Goal: Transaction & Acquisition: Purchase product/service

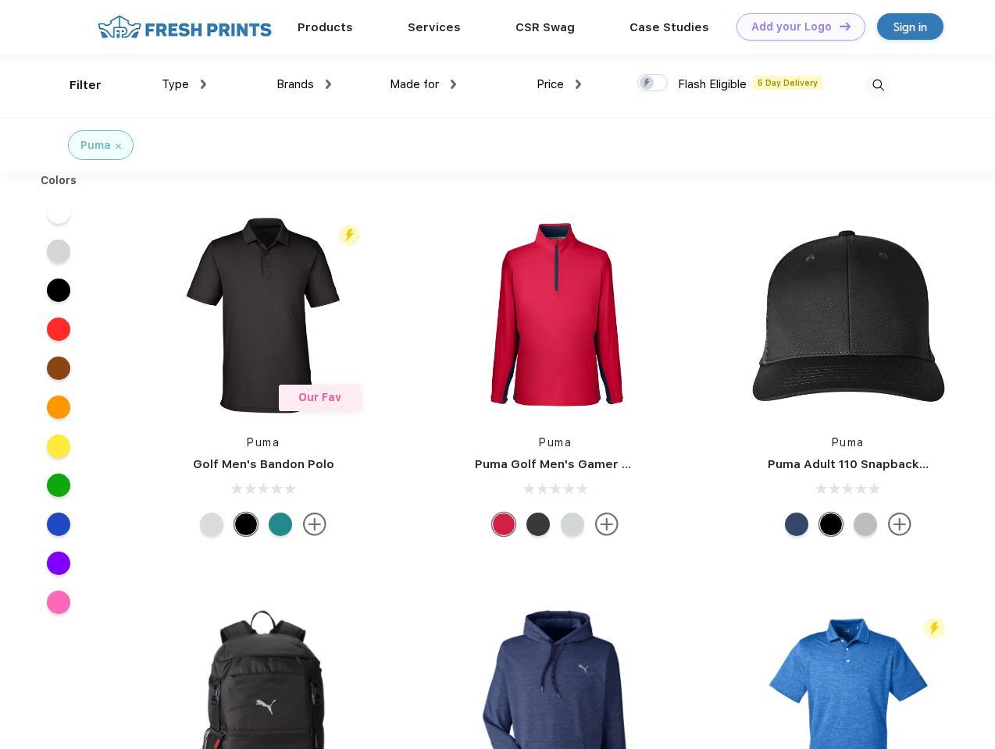
click at [795, 27] on link "Add your Logo Design Tool" at bounding box center [800, 26] width 129 height 27
click at [0, 0] on div "Design Tool" at bounding box center [0, 0] width 0 height 0
click at [838, 26] on link "Add your Logo Design Tool" at bounding box center [800, 26] width 129 height 27
click at [75, 85] on div "Filter" at bounding box center [85, 86] width 32 height 18
click at [184, 84] on span "Type" at bounding box center [175, 84] width 27 height 14
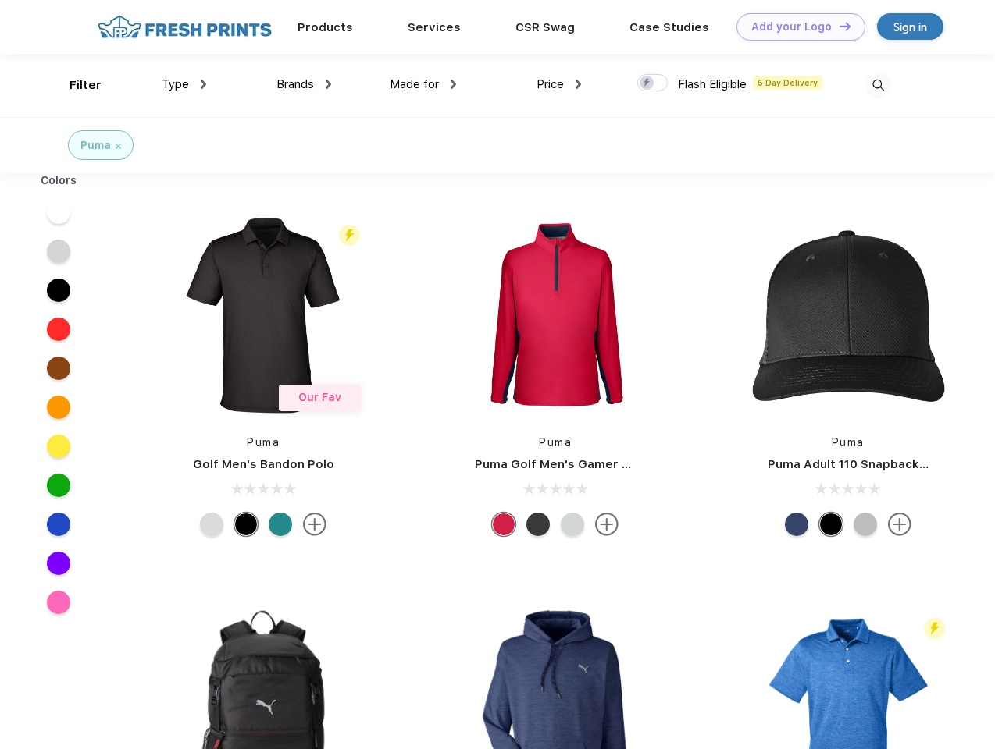
click at [304, 84] on span "Brands" at bounding box center [294, 84] width 37 height 14
click at [423, 84] on span "Made for" at bounding box center [414, 84] width 49 height 14
click at [559, 84] on span "Price" at bounding box center [549, 84] width 27 height 14
click at [653, 84] on div at bounding box center [652, 82] width 30 height 17
click at [647, 84] on input "checkbox" at bounding box center [642, 78] width 10 height 10
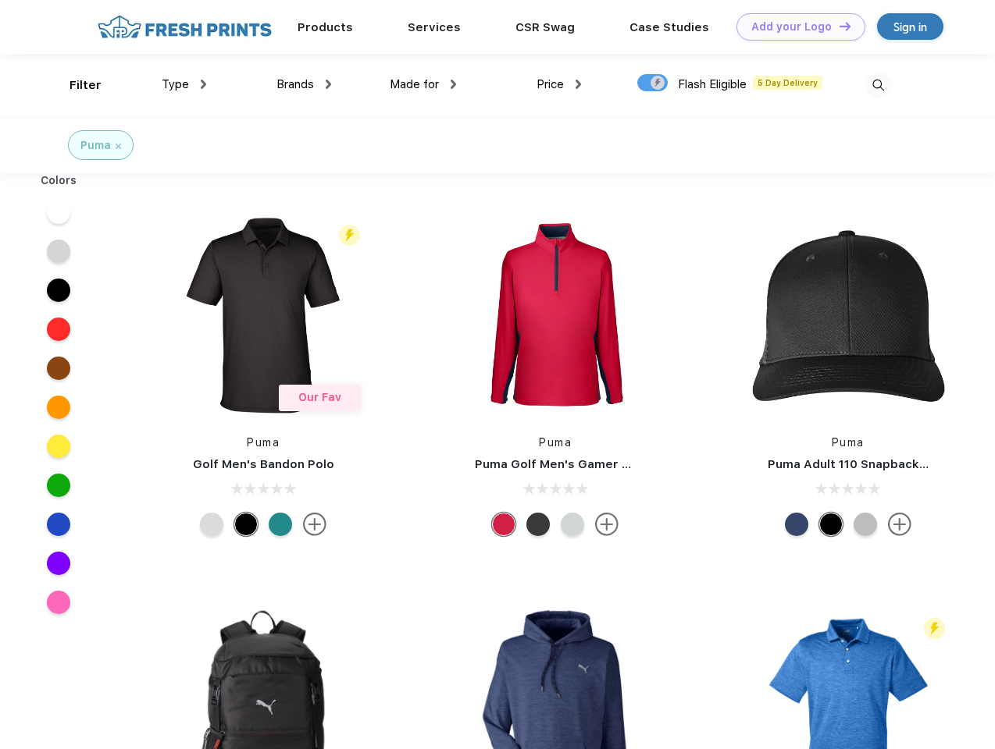
click at [877, 85] on img at bounding box center [878, 86] width 26 height 26
